Goal: Find specific page/section: Find specific page/section

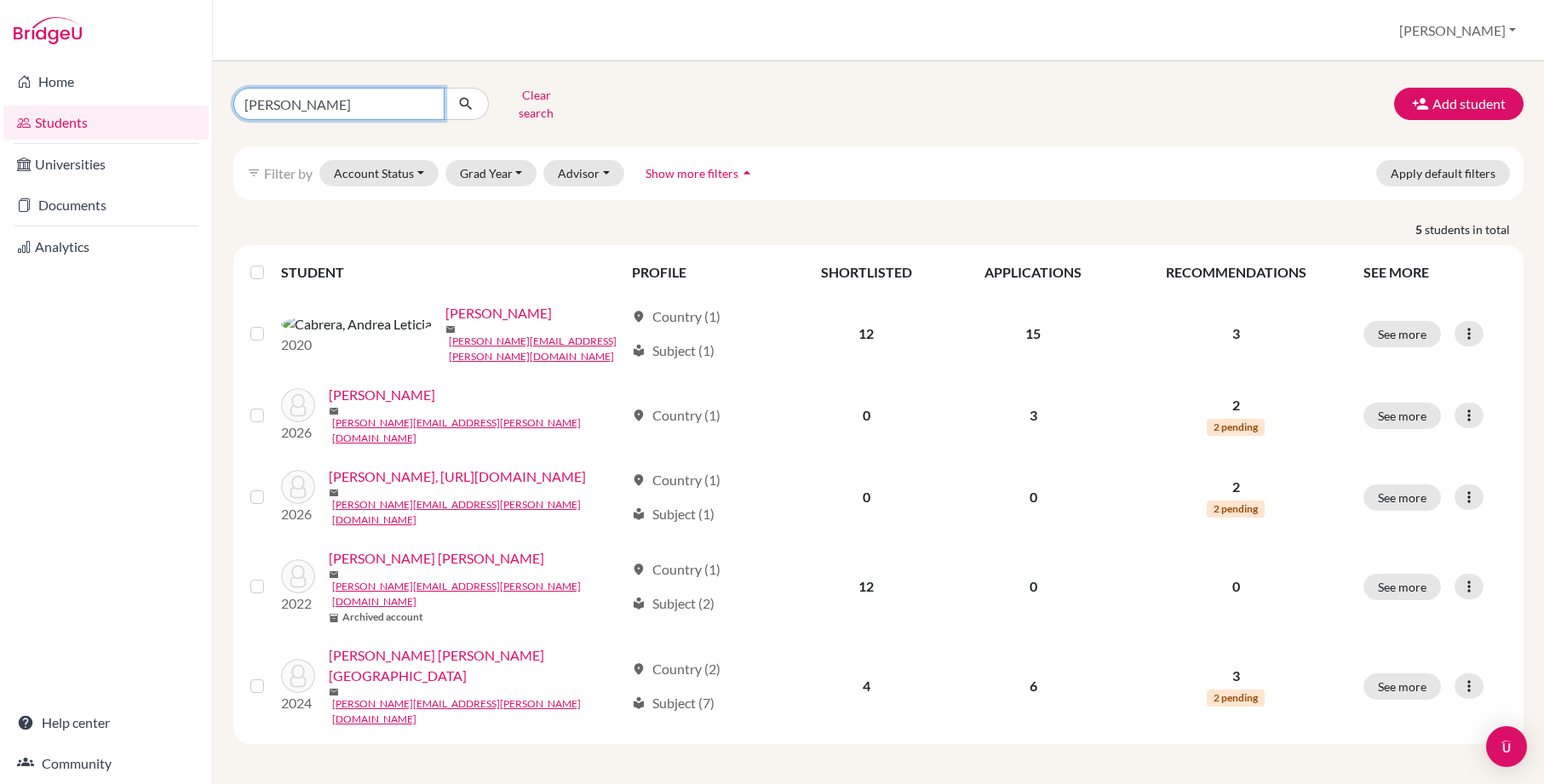
click at [291, 106] on input "[PERSON_NAME]" at bounding box center [339, 103] width 212 height 32
click at [290, 106] on input "[PERSON_NAME]" at bounding box center [339, 103] width 212 height 32
click at [270, 93] on input "[PERSON_NAME]" at bounding box center [339, 103] width 212 height 32
type input "dada"
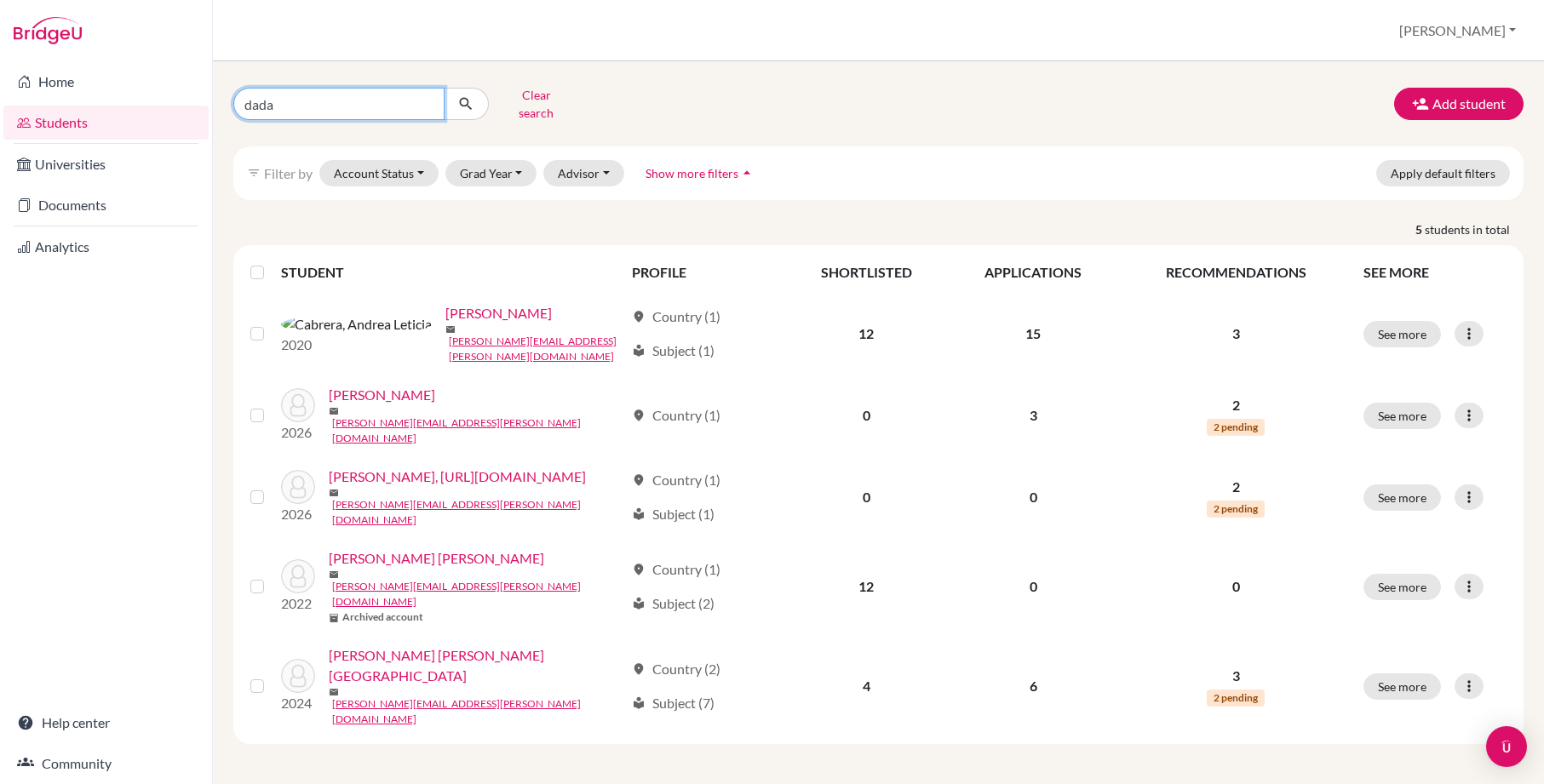
click at [466, 98] on button "submit" at bounding box center [466, 103] width 45 height 32
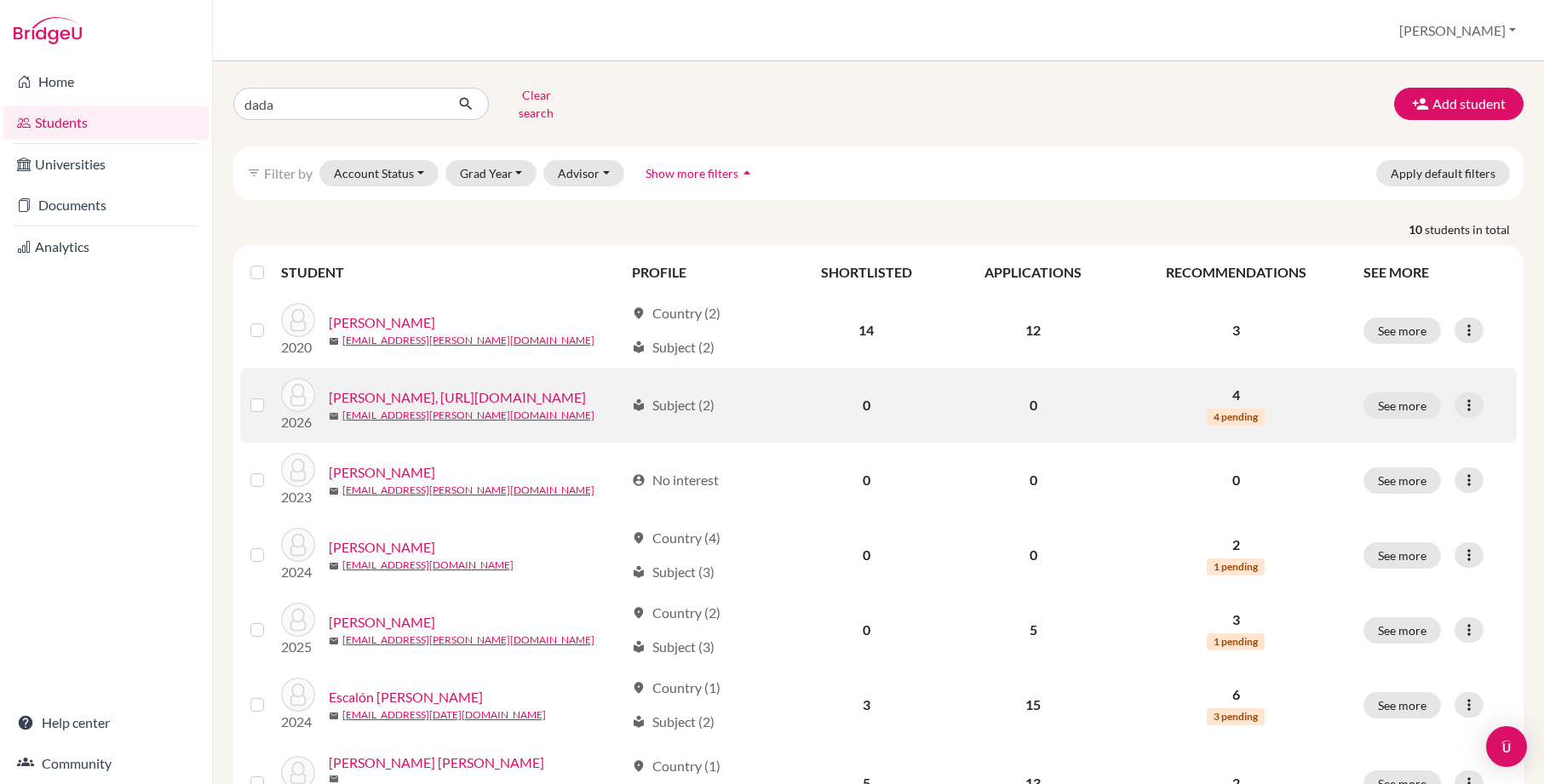
scroll to position [133, 0]
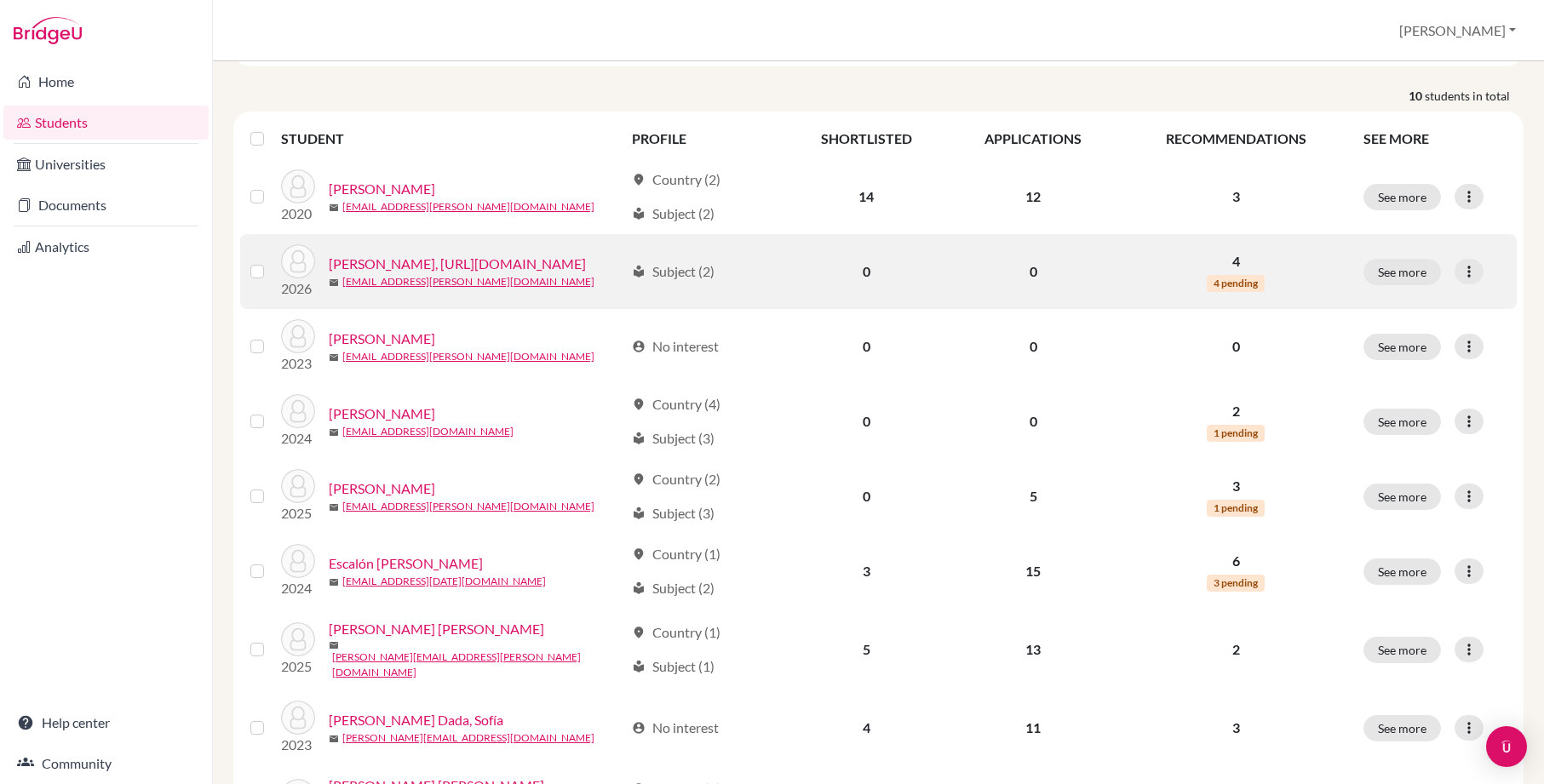
click at [404, 274] on link "[PERSON_NAME], [URL][DOMAIN_NAME]" at bounding box center [458, 264] width 257 height 20
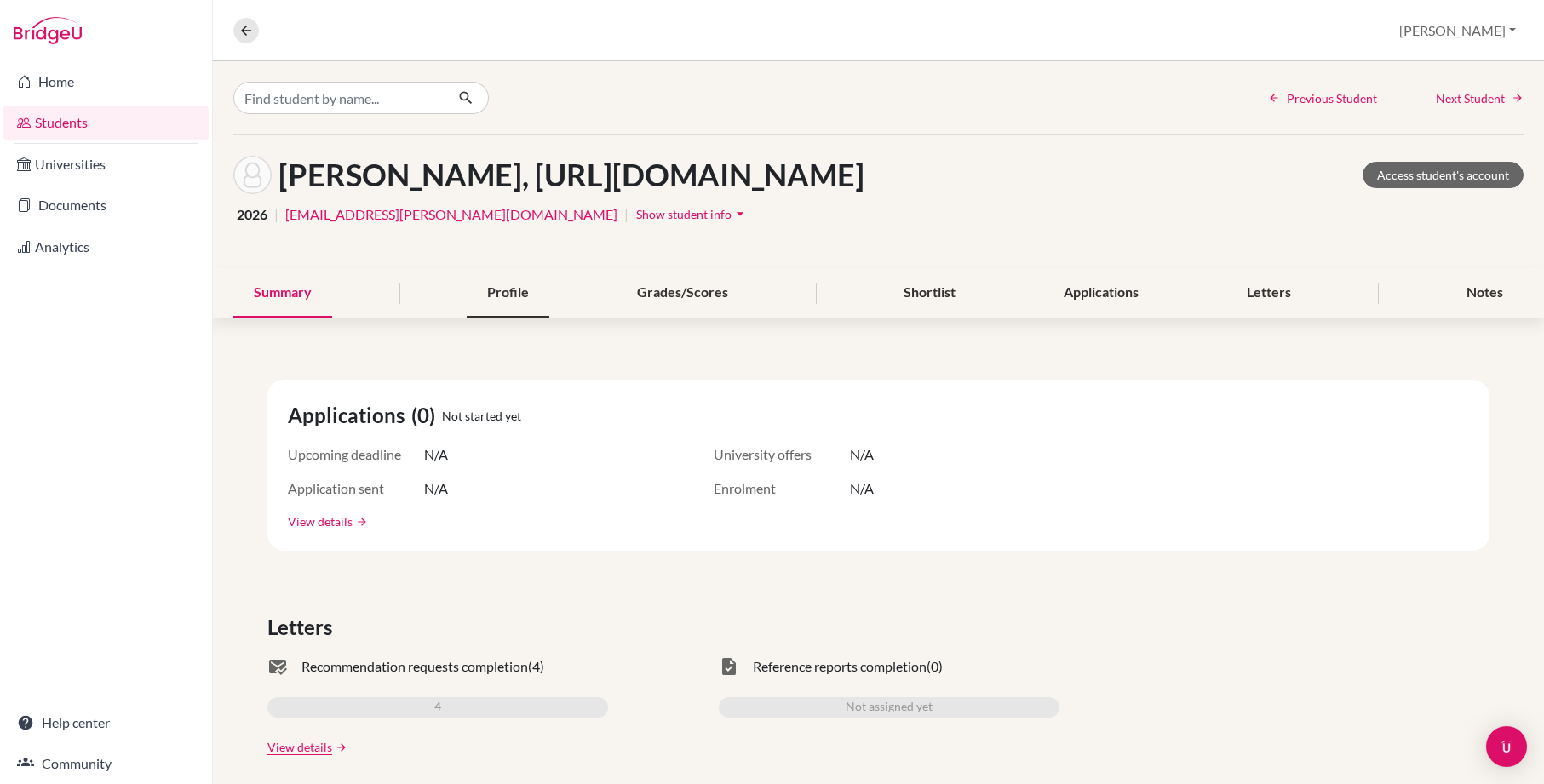
scroll to position [281, 0]
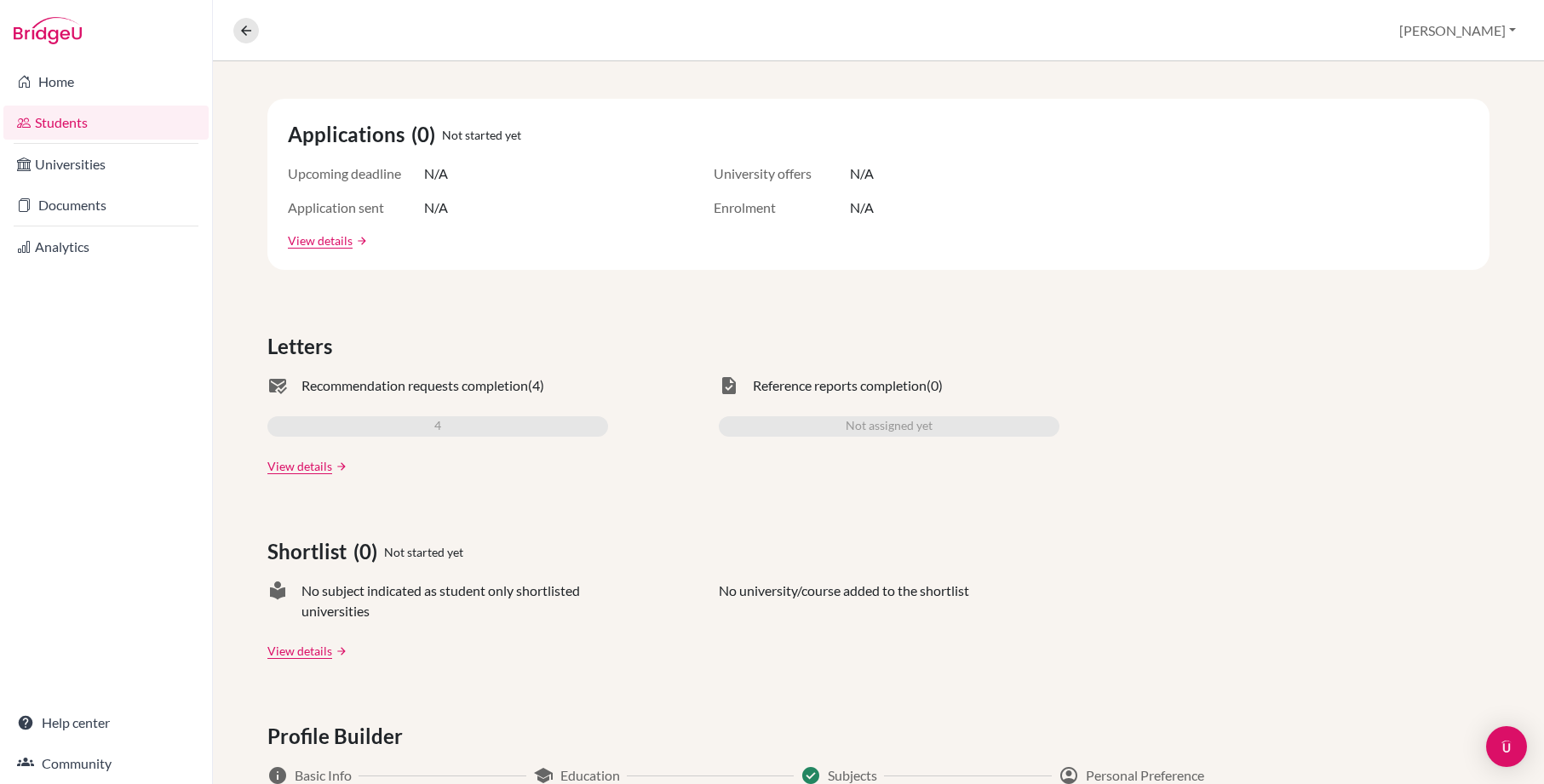
click at [302, 511] on div "Applications (0) Not started yet Upcoming deadline N/A University offers N/A Ap…" at bounding box center [879, 637] width 1332 height 1159
click at [300, 475] on link "View details" at bounding box center [300, 465] width 64 height 17
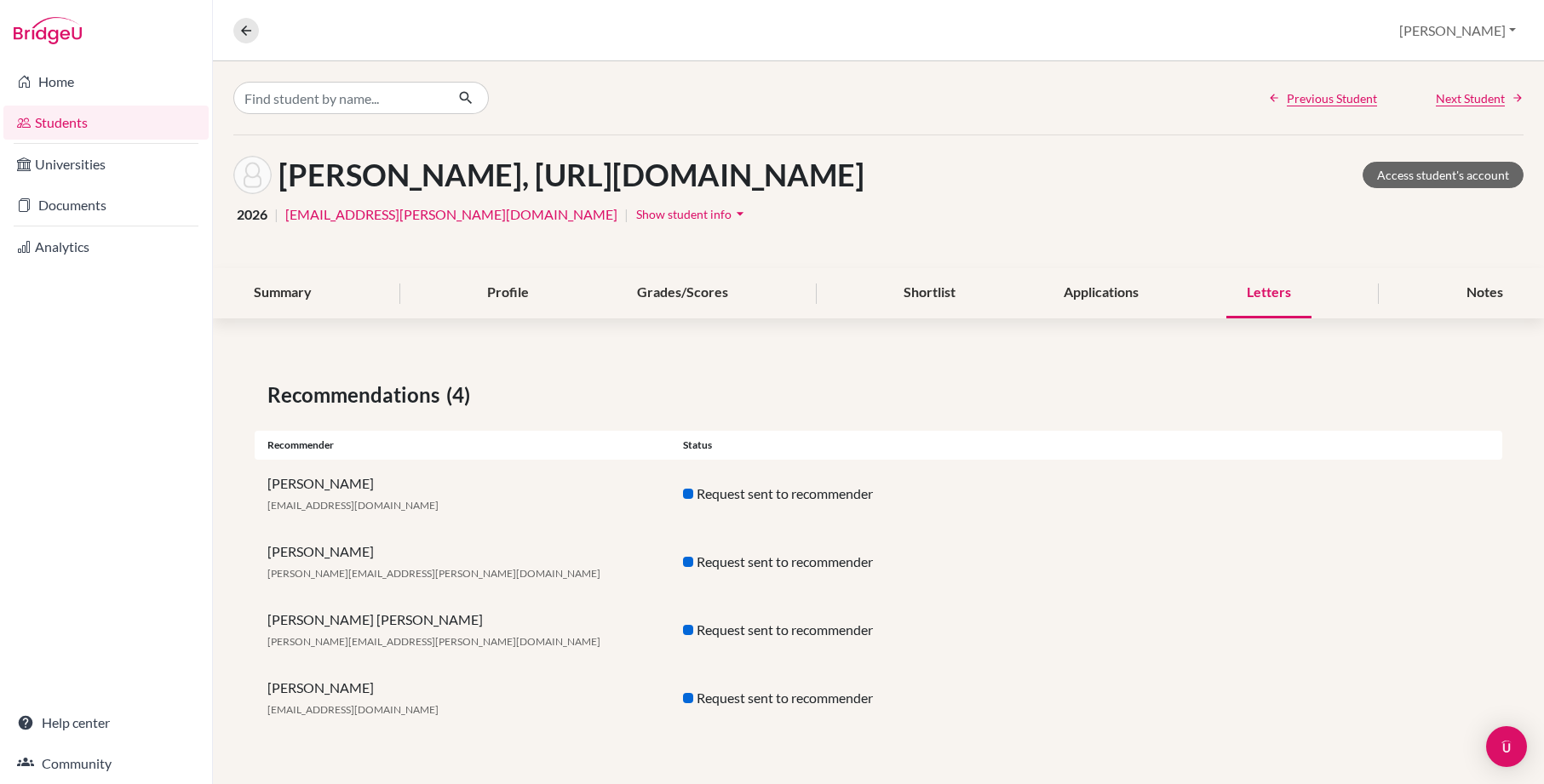
scroll to position [24, 0]
